Goal: Task Accomplishment & Management: Manage account settings

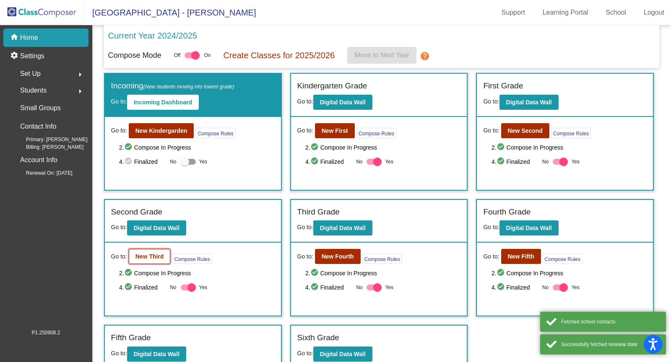
click at [154, 253] on b "New Third" at bounding box center [149, 256] width 29 height 7
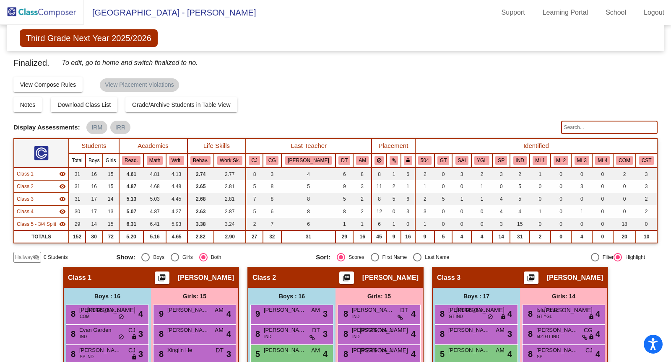
click at [623, 129] on input "text" at bounding box center [609, 127] width 96 height 13
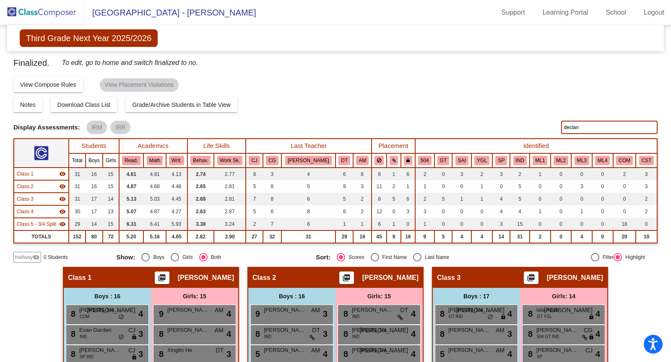
type input "declan"
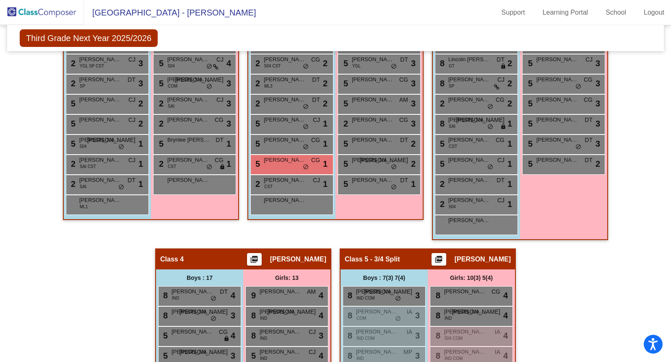
scroll to position [417, 0]
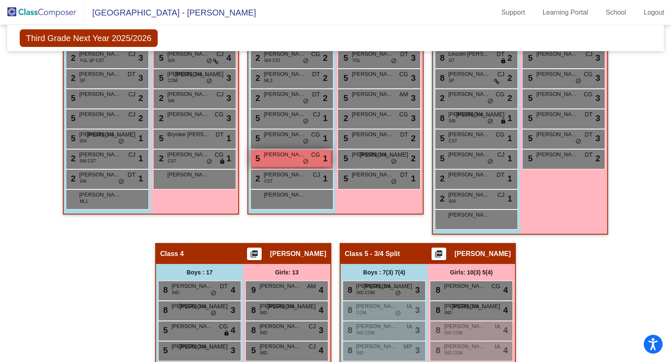
click at [271, 156] on span "[PERSON_NAME]" at bounding box center [285, 155] width 42 height 8
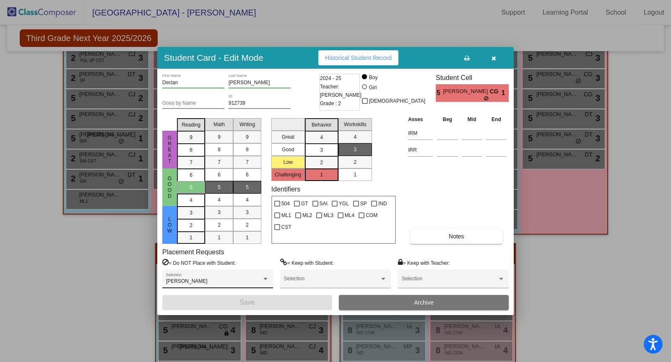
click at [219, 275] on div "[PERSON_NAME] Selection" at bounding box center [217, 280] width 103 height 15
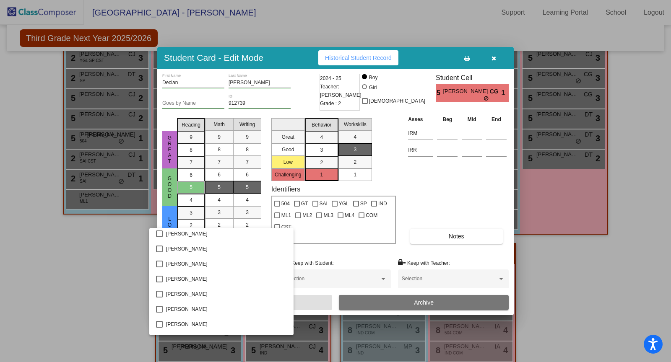
scroll to position [1113, 0]
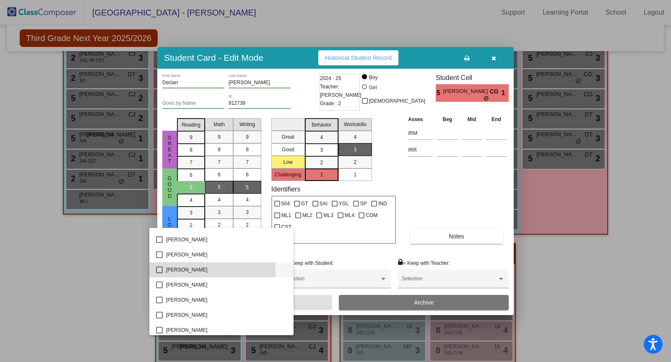
click at [160, 269] on mat-pseudo-checkbox at bounding box center [159, 270] width 7 height 7
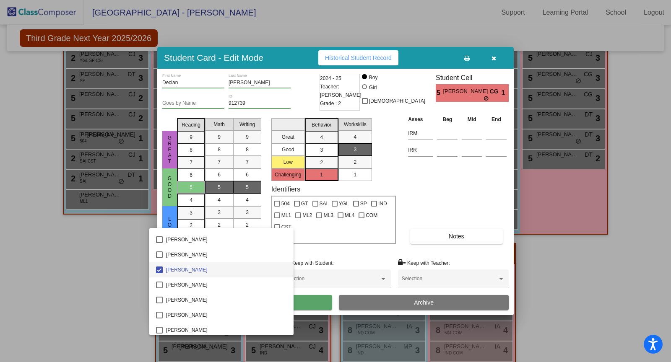
click at [300, 306] on div at bounding box center [335, 181] width 671 height 362
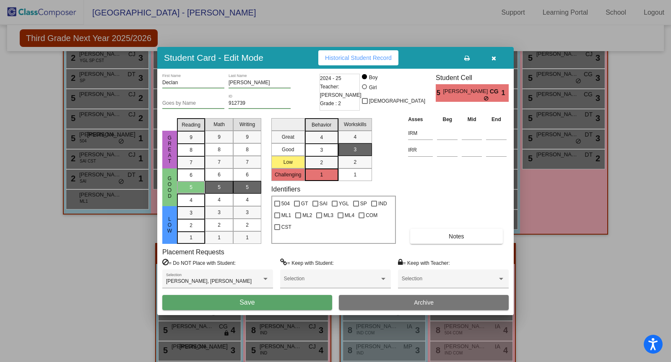
click at [300, 306] on button "Save" at bounding box center [247, 302] width 170 height 15
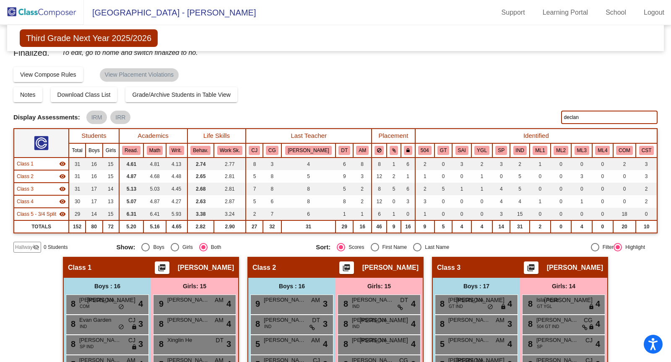
scroll to position [0, 0]
